Goal: Check status

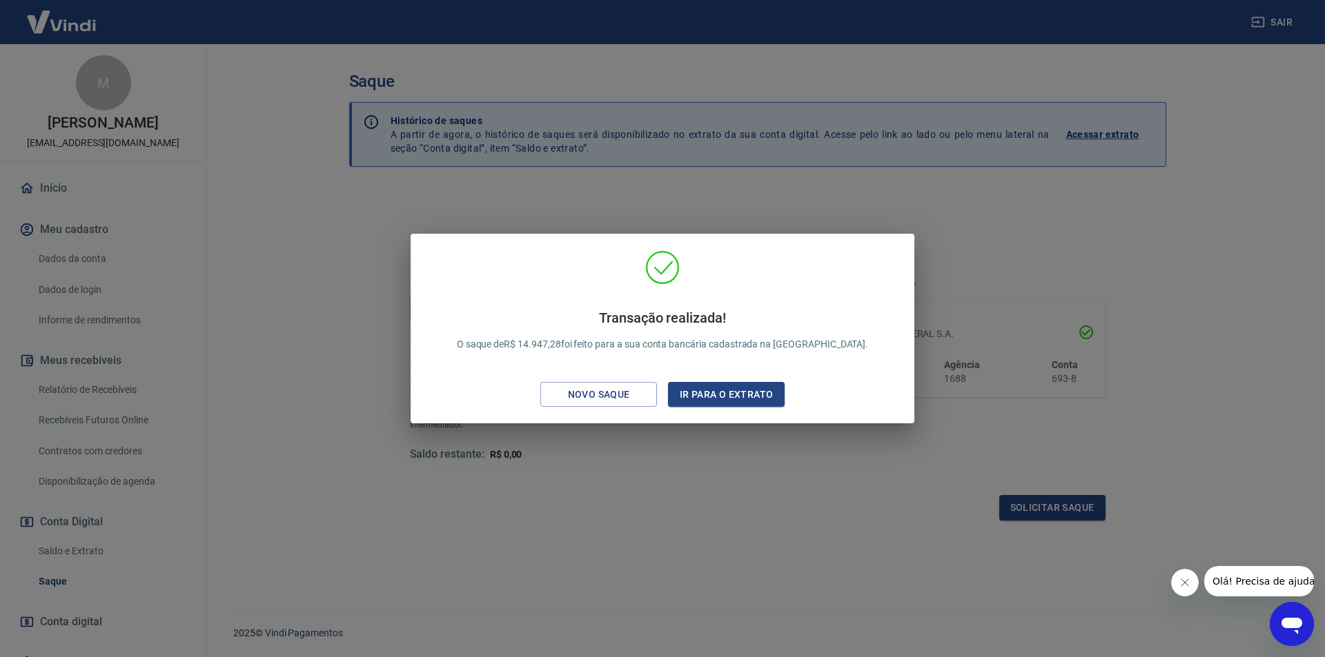
click at [724, 190] on div "Transação realizada! O saque de R$ 14.947,28 foi feito para a sua conta bancári…" at bounding box center [662, 328] width 1325 height 657
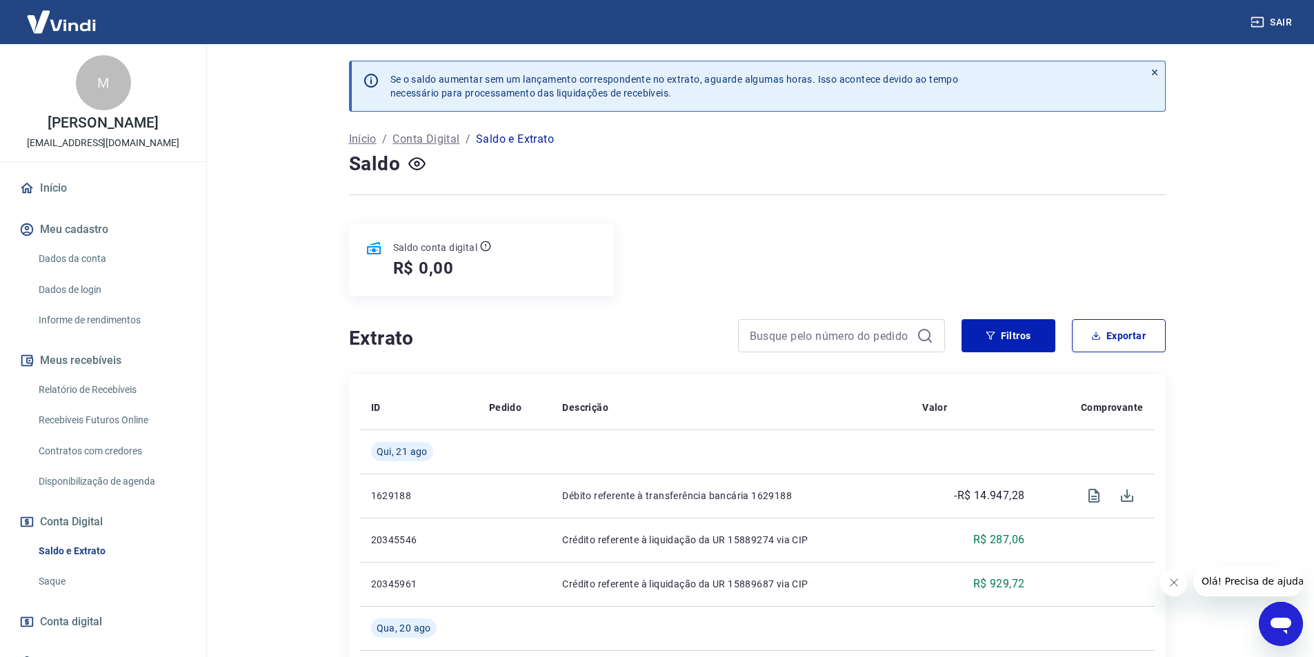
click at [57, 201] on link "Início" at bounding box center [103, 188] width 173 height 30
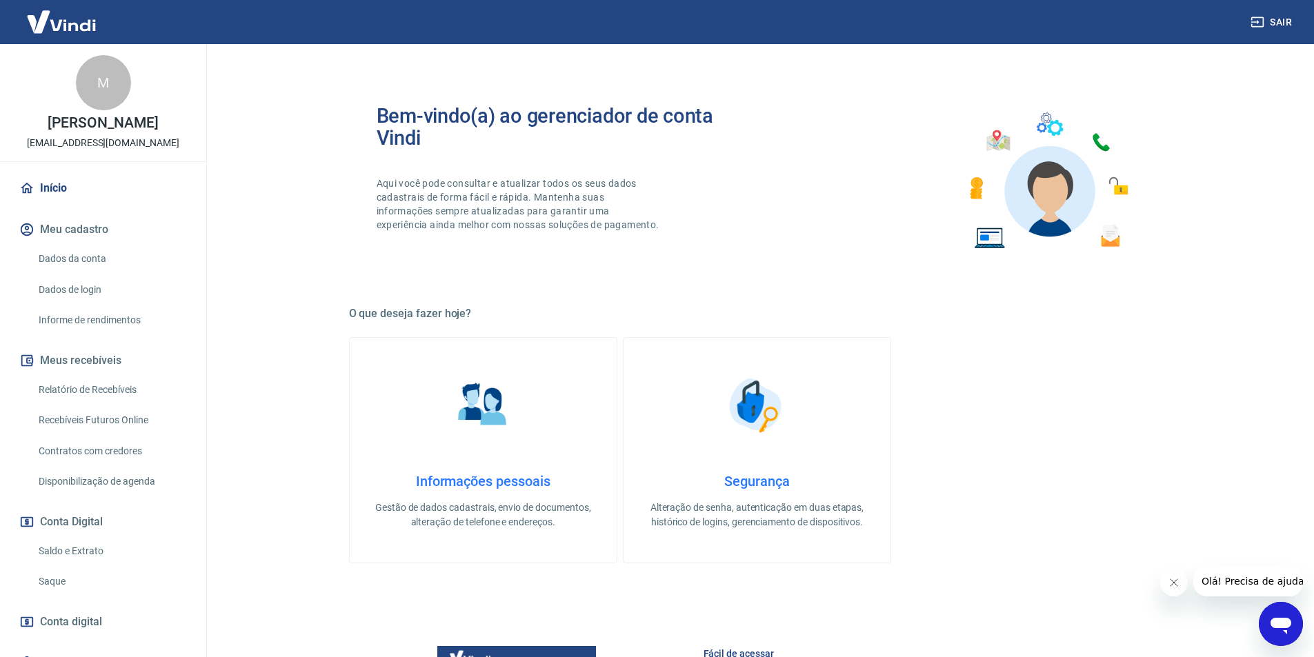
scroll to position [207, 0]
